Goal: Transaction & Acquisition: Purchase product/service

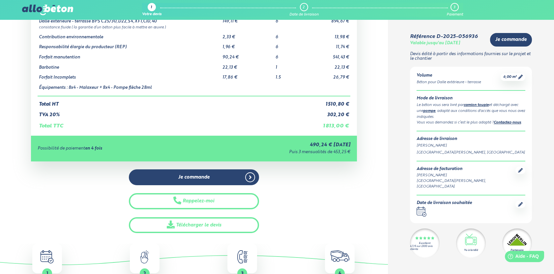
scroll to position [56, 0]
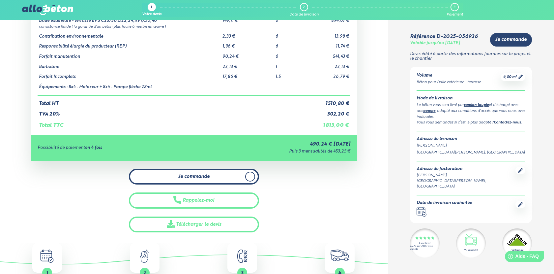
click at [249, 176] on icon at bounding box center [250, 176] width 3 height 6
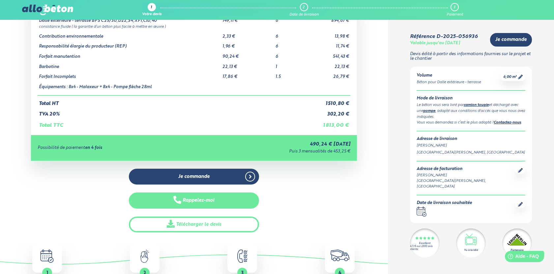
click at [198, 200] on button "Rappelez-moi" at bounding box center [194, 200] width 130 height 16
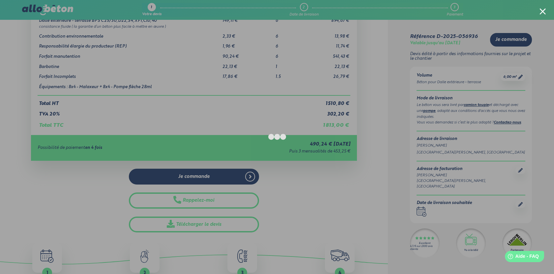
click at [422, 11] on div at bounding box center [543, 11] width 6 height 6
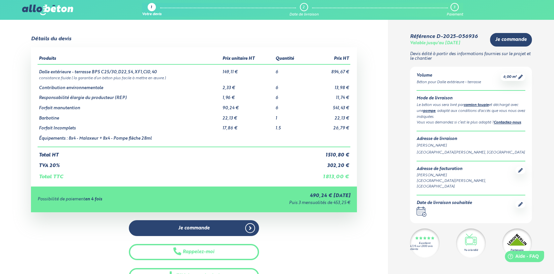
scroll to position [0, 0]
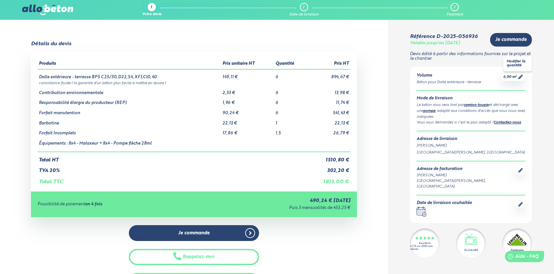
click at [422, 76] on span "6,00 m³" at bounding box center [510, 76] width 14 height 5
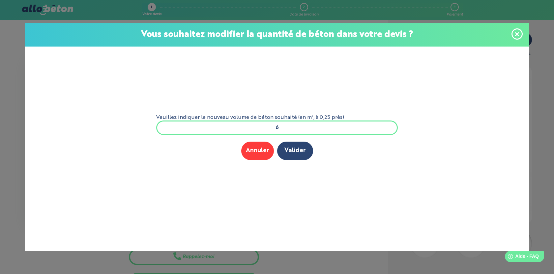
drag, startPoint x: 284, startPoint y: 128, endPoint x: 253, endPoint y: 127, distance: 31.0
click at [253, 127] on input "6" at bounding box center [277, 127] width 242 height 15
type input "5"
click at [292, 151] on button "Valider" at bounding box center [295, 150] width 36 height 18
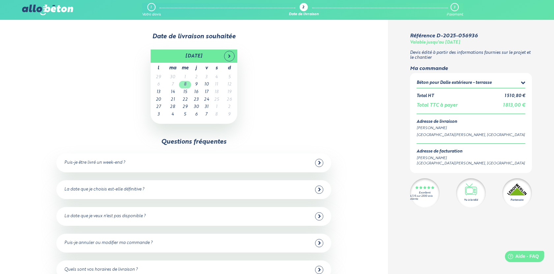
click at [187, 85] on td "8" at bounding box center [185, 85] width 12 height 8
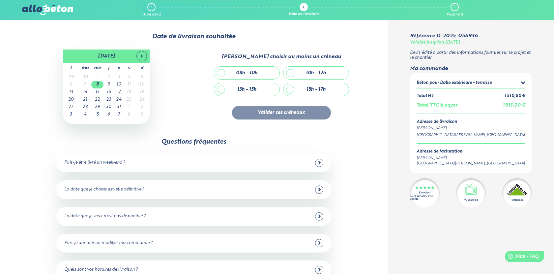
click at [235, 73] on div "08h - 10h" at bounding box center [246, 73] width 65 height 13
checkbox input "true"
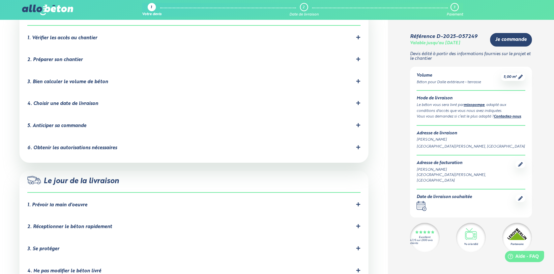
scroll to position [685, 0]
